Goal: Find specific page/section: Find specific page/section

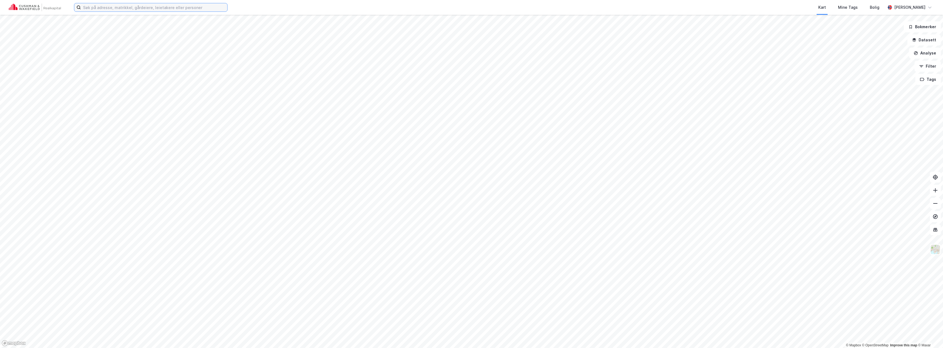
click at [182, 8] on input at bounding box center [154, 7] width 146 height 8
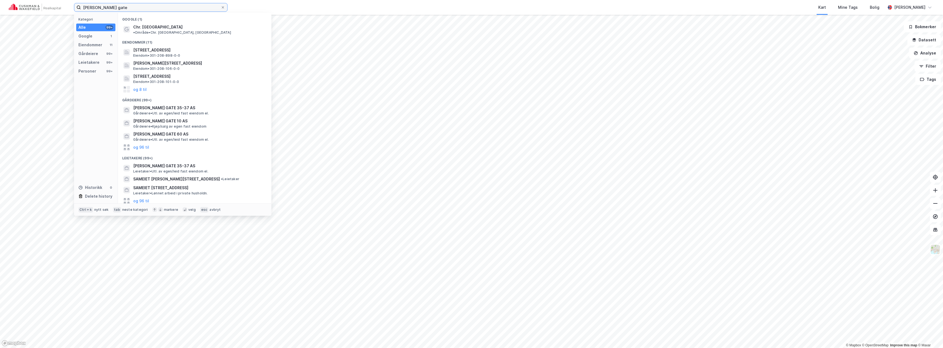
click at [136, 7] on input "[PERSON_NAME] gate" at bounding box center [151, 7] width 140 height 8
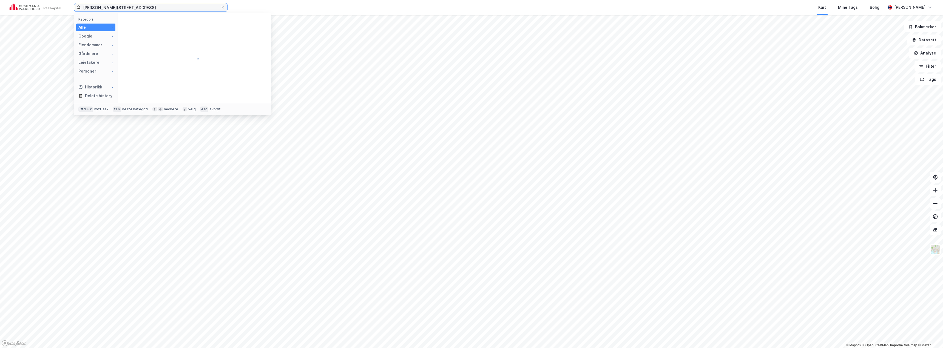
type input "[PERSON_NAME][STREET_ADDRESS]"
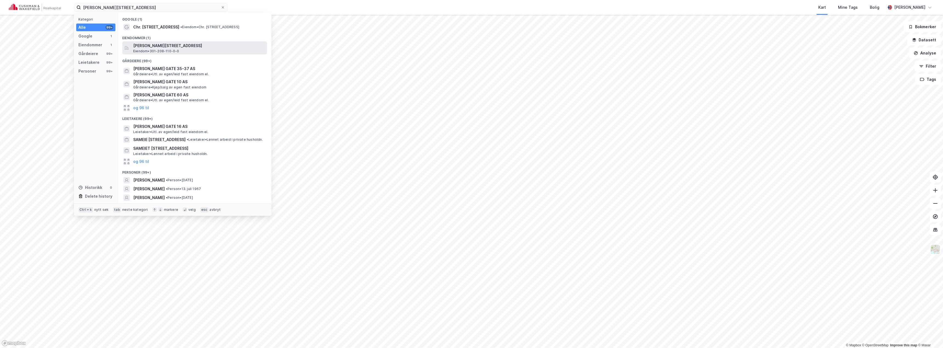
click at [163, 52] on span "Eiendom • 301-208-110-0-0" at bounding box center [156, 51] width 46 height 4
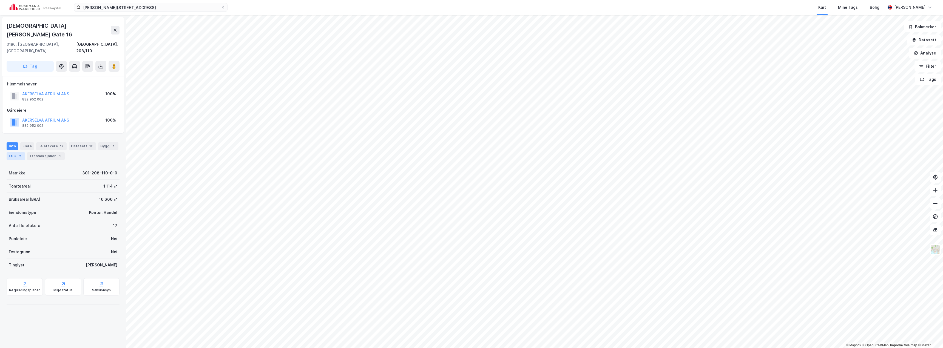
click at [16, 152] on div "ESG 2" at bounding box center [16, 156] width 18 height 8
